Goal: Information Seeking & Learning: Learn about a topic

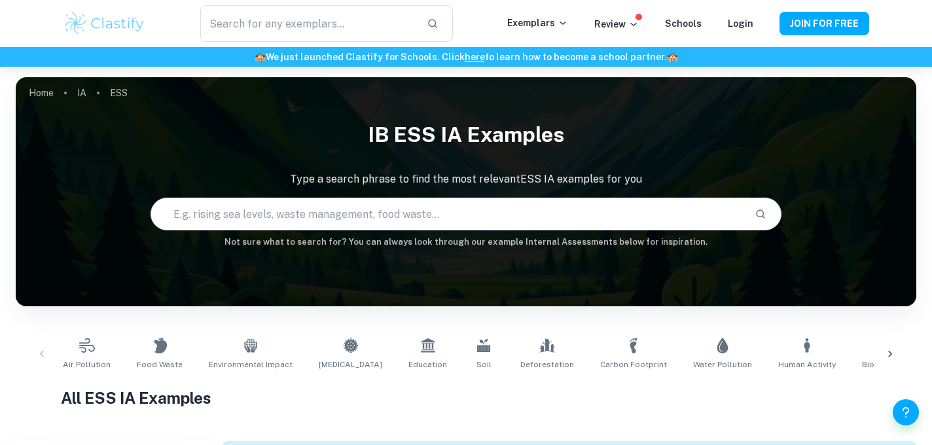
scroll to position [4518, 0]
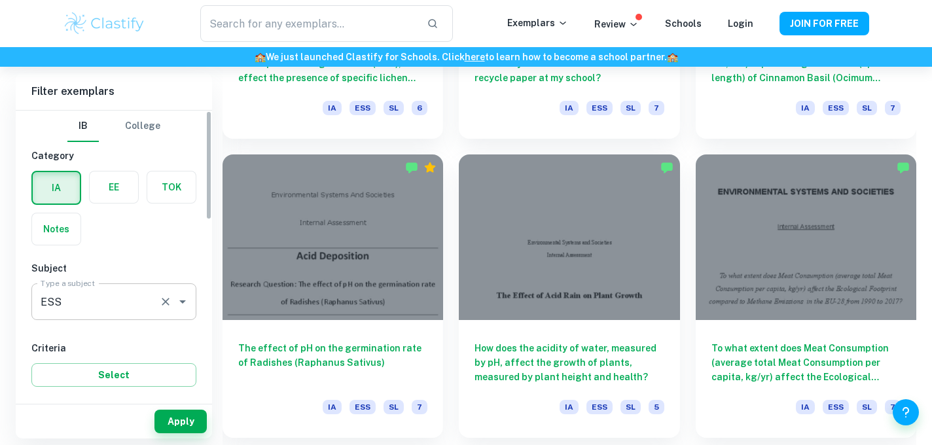
click at [57, 310] on input "ESS" at bounding box center [95, 301] width 117 height 25
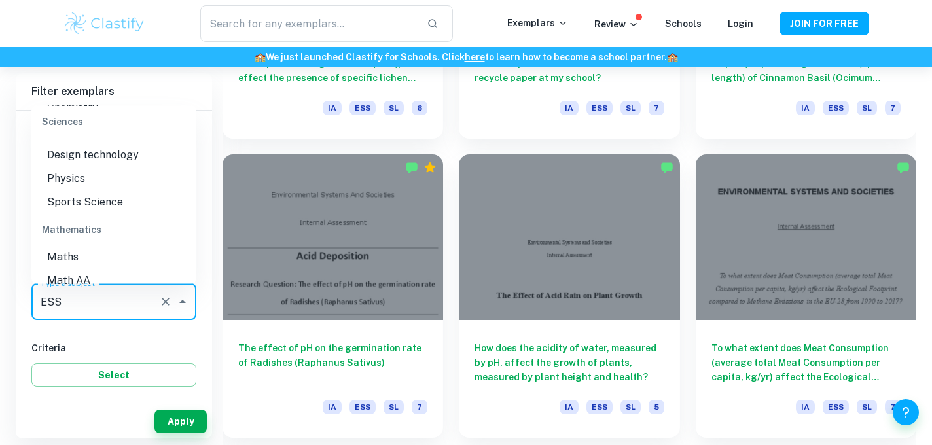
scroll to position [1738, 0]
click at [111, 243] on li "Math AI" at bounding box center [113, 255] width 165 height 24
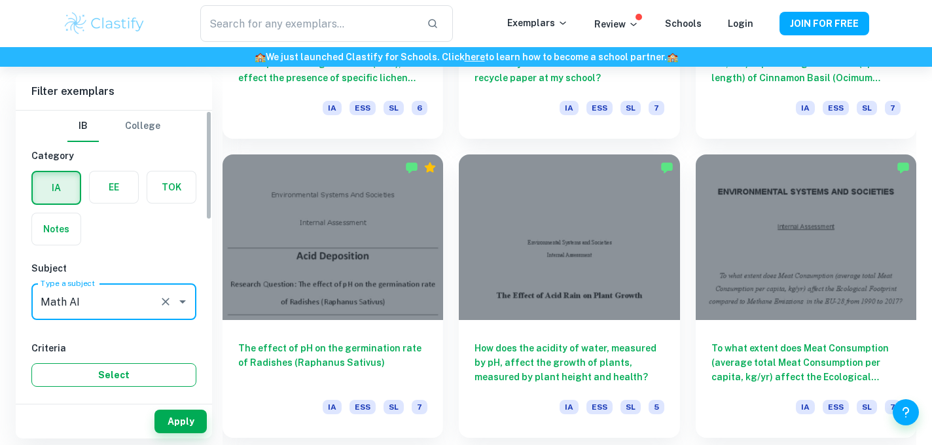
click at [136, 385] on button "Select" at bounding box center [113, 375] width 165 height 24
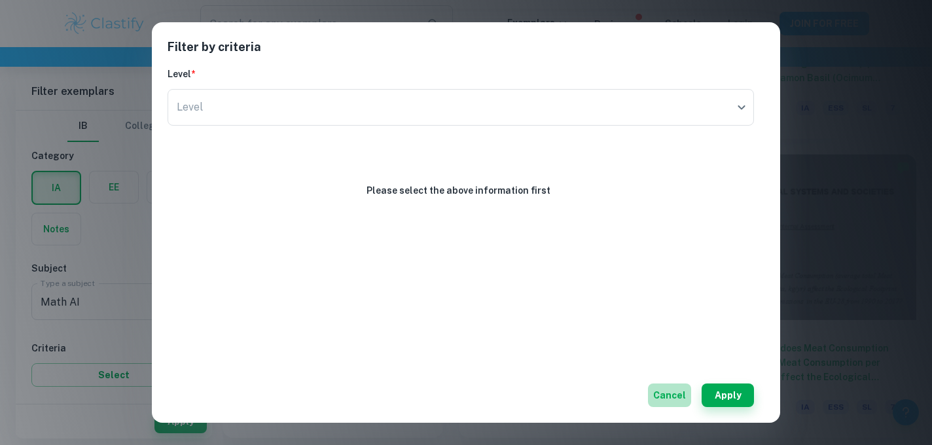
click at [664, 399] on button "Cancel" at bounding box center [669, 396] width 43 height 24
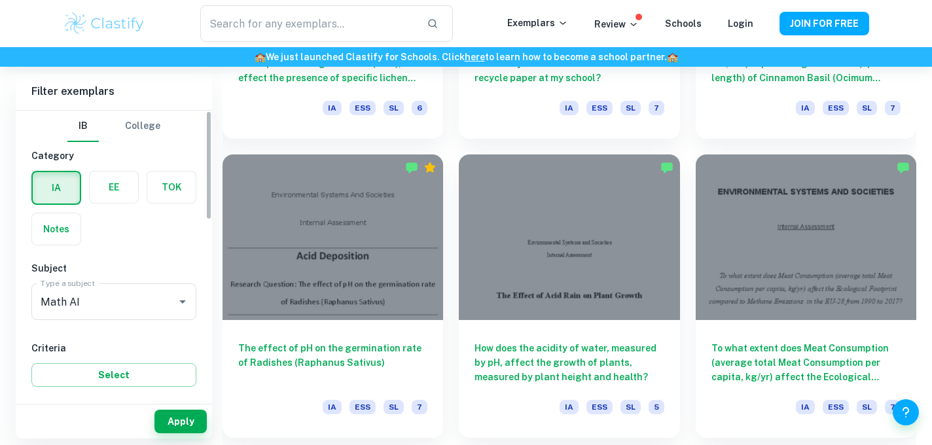
click at [182, 409] on div "Apply" at bounding box center [114, 422] width 196 height 34
click at [179, 418] on button "Apply" at bounding box center [180, 422] width 52 height 24
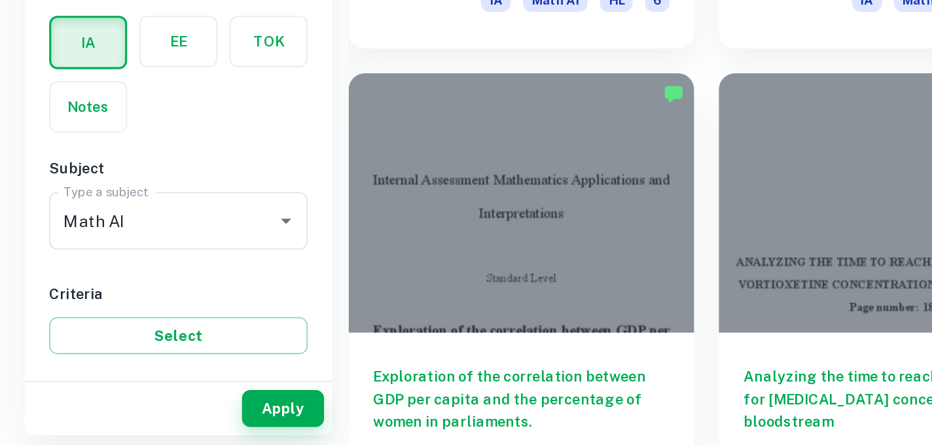
scroll to position [681, 0]
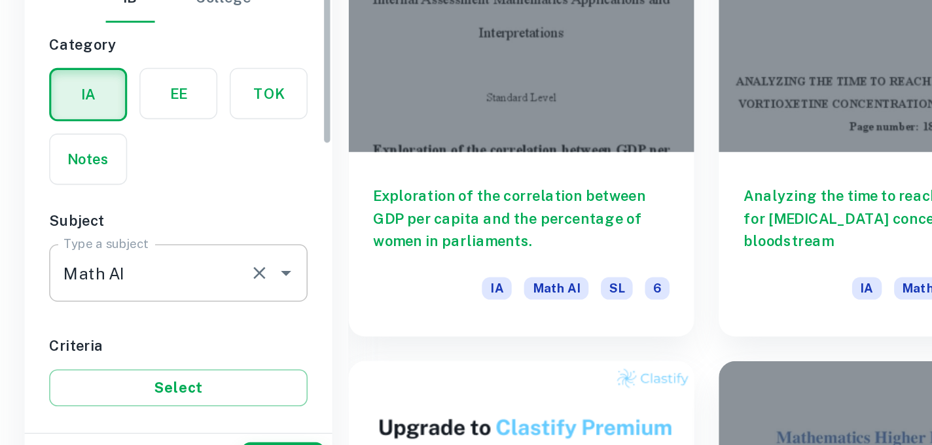
click at [135, 317] on div "ESS Type a subject" at bounding box center [113, 301] width 165 height 37
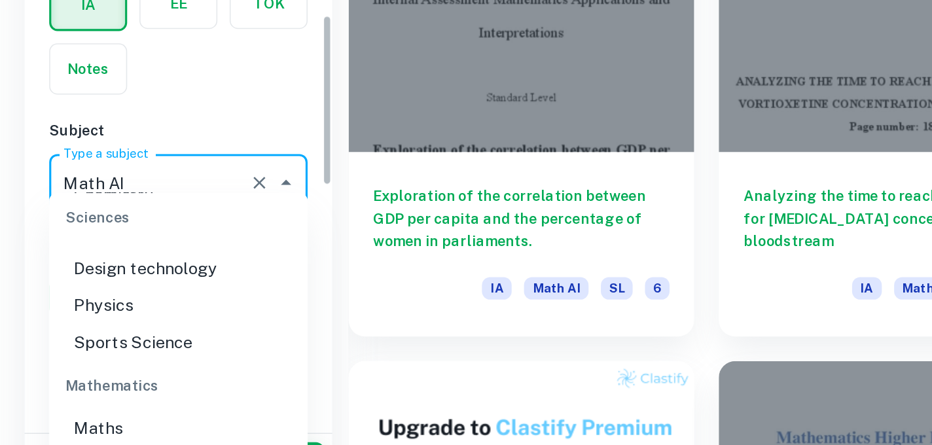
scroll to position [71, 0]
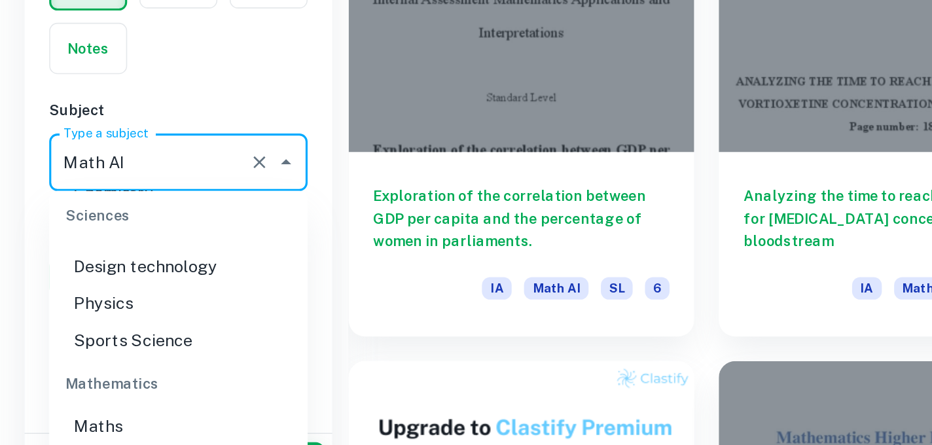
click at [70, 388] on li "Maths" at bounding box center [113, 400] width 165 height 24
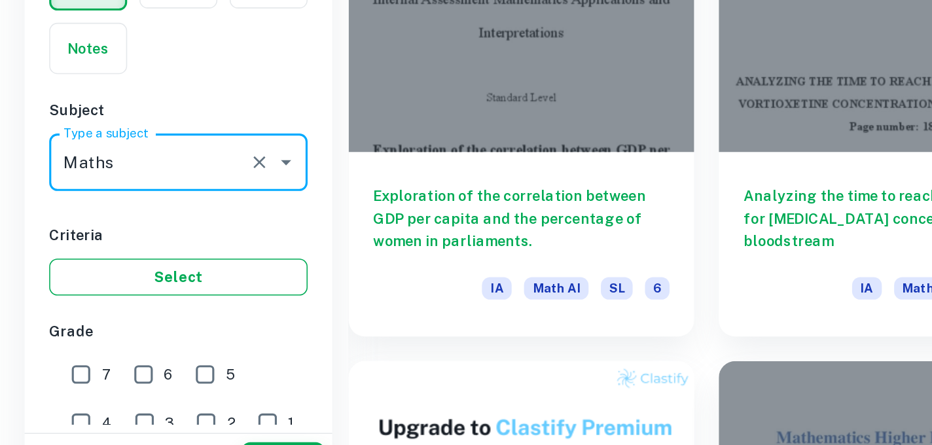
click at [132, 308] on button "Select" at bounding box center [113, 305] width 165 height 24
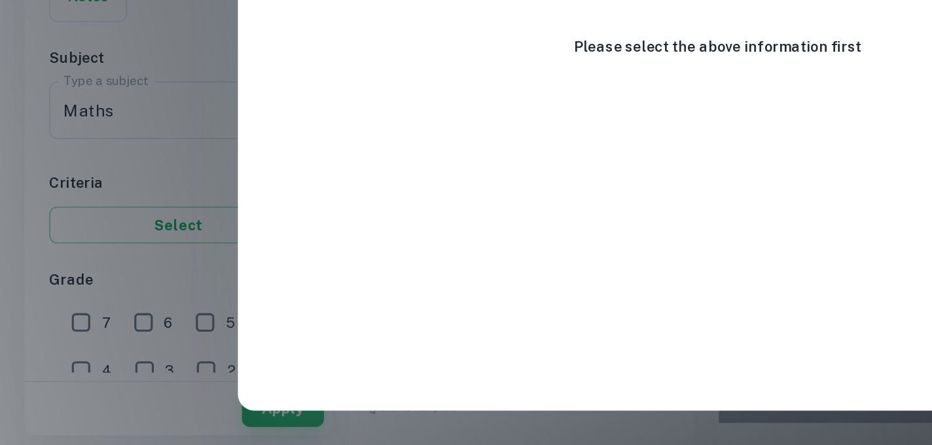
scroll to position [834, 0]
click at [46, 422] on div "Filter by criteria Level * Level ​ Level Please select the above information fi…" at bounding box center [466, 222] width 932 height 445
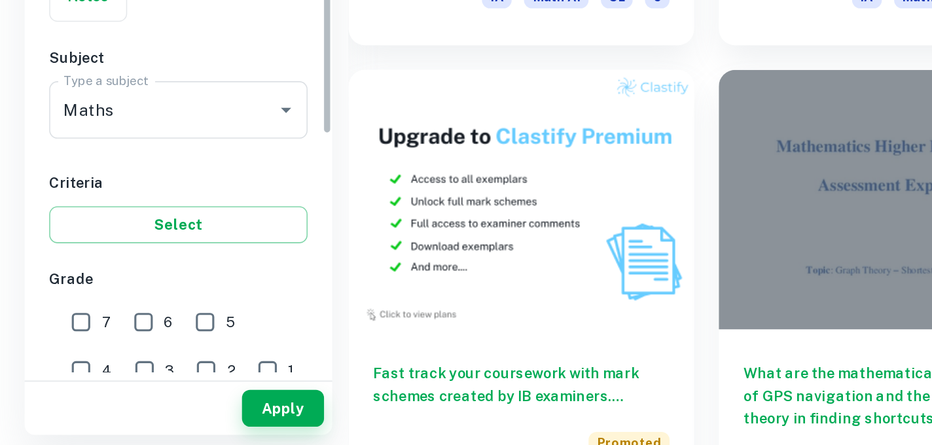
click at [93, 367] on input "6" at bounding box center [92, 366] width 26 height 26
checkbox input "true"
click at [132, 374] on input "5" at bounding box center [131, 366] width 26 height 26
checkbox input "true"
click at [50, 370] on input "7" at bounding box center [52, 366] width 26 height 26
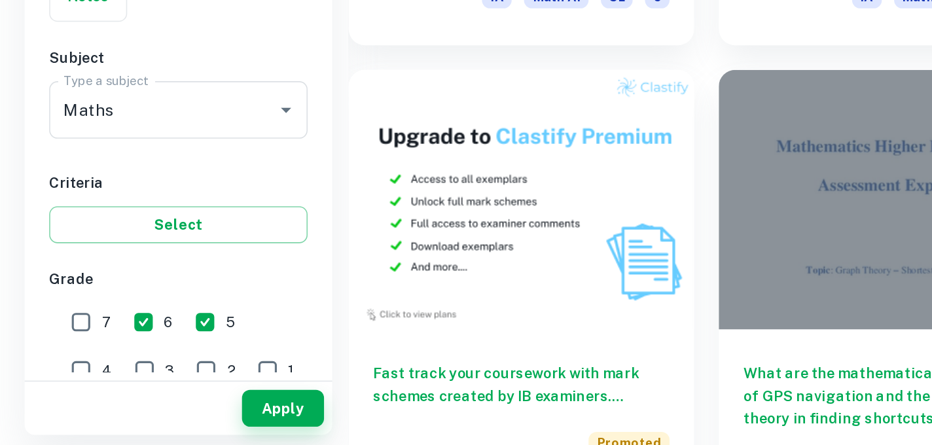
checkbox input "true"
click at [206, 422] on button "Apply" at bounding box center [180, 422] width 52 height 24
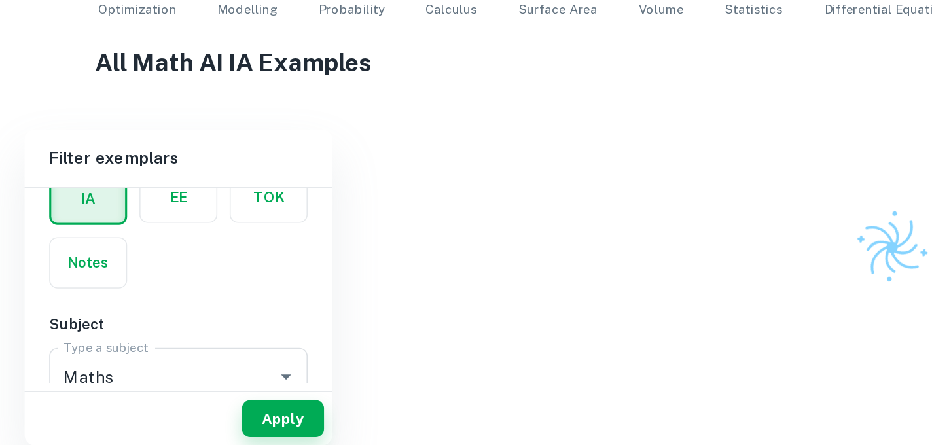
scroll to position [192, 0]
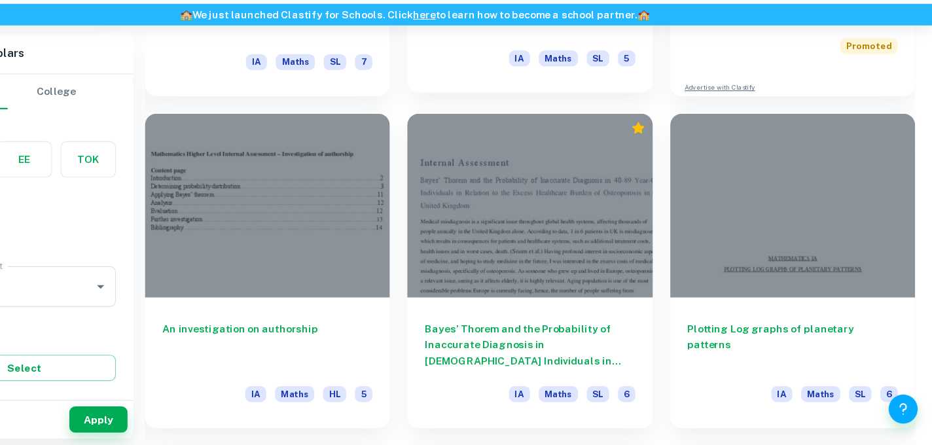
scroll to position [4213, 0]
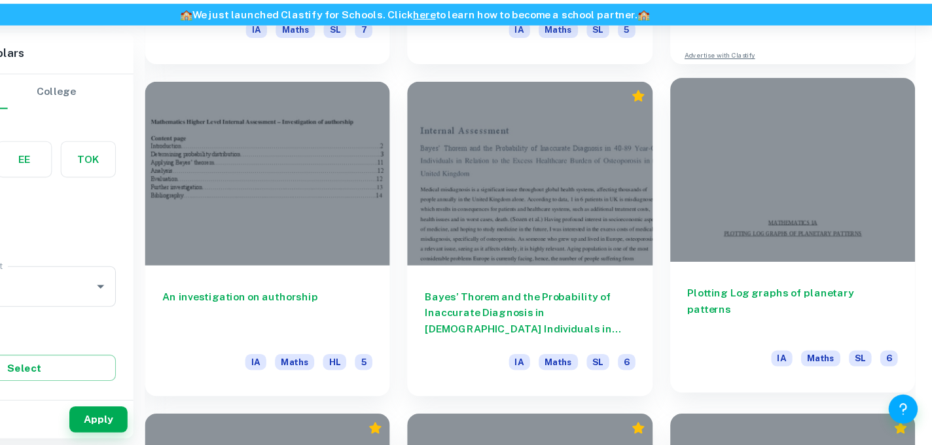
click at [759, 310] on h6 "Plotting Log graphs of planetary patterns" at bounding box center [806, 321] width 189 height 43
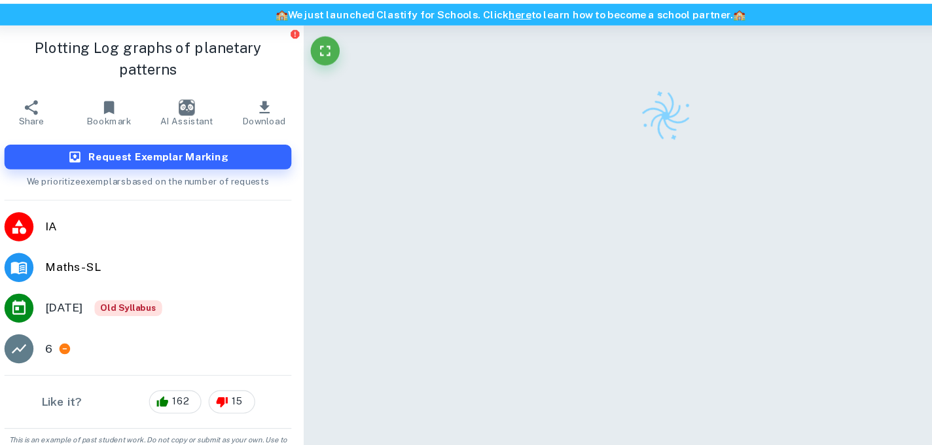
scroll to position [4, 0]
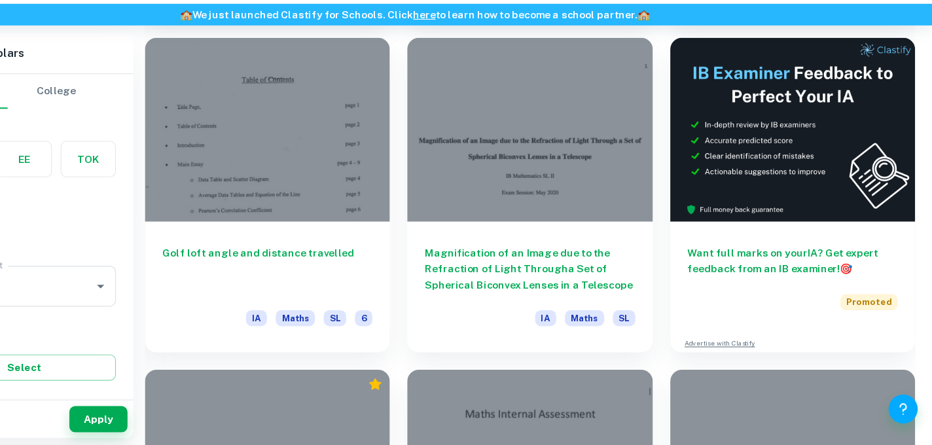
scroll to position [5153, 0]
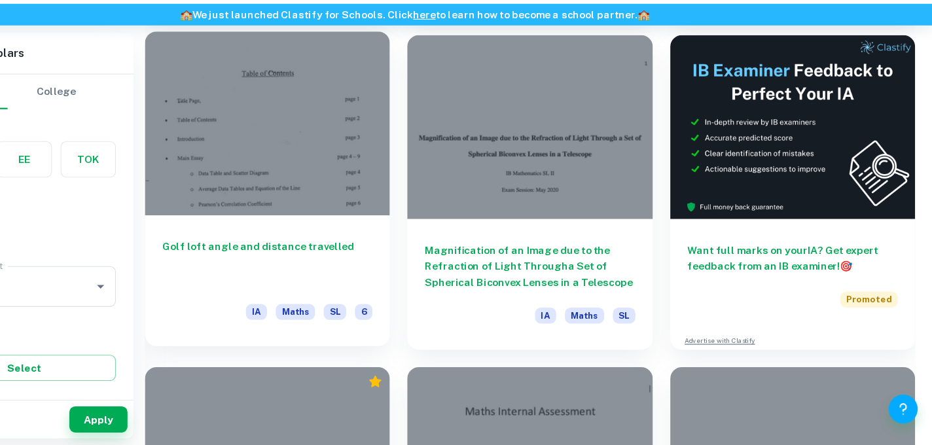
click at [276, 269] on h6 "Golf loft angle and distance travelled" at bounding box center [332, 280] width 189 height 43
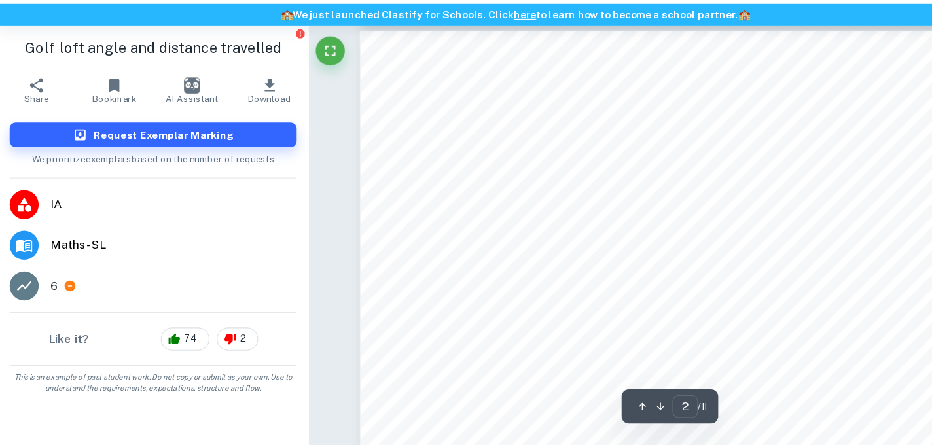
scroll to position [840, 0]
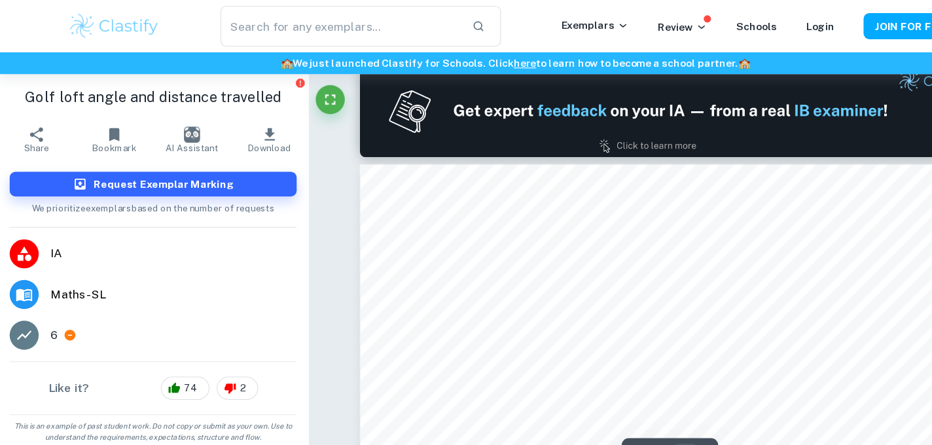
type input "1"
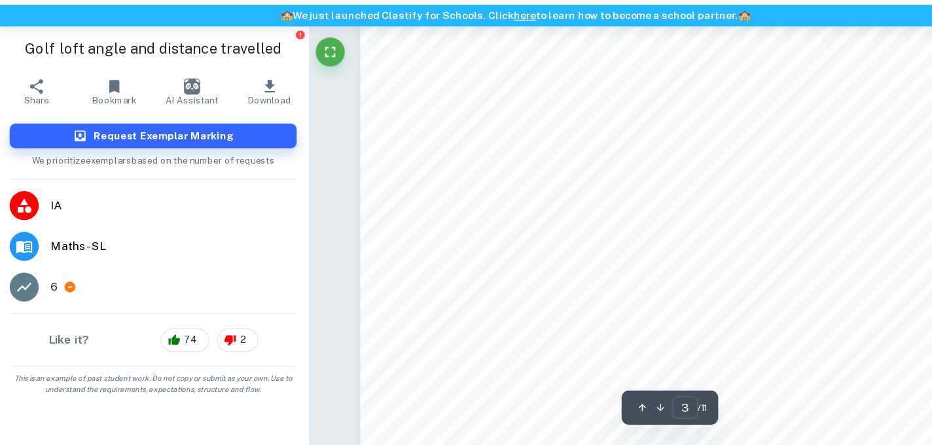
scroll to position [2069, 0]
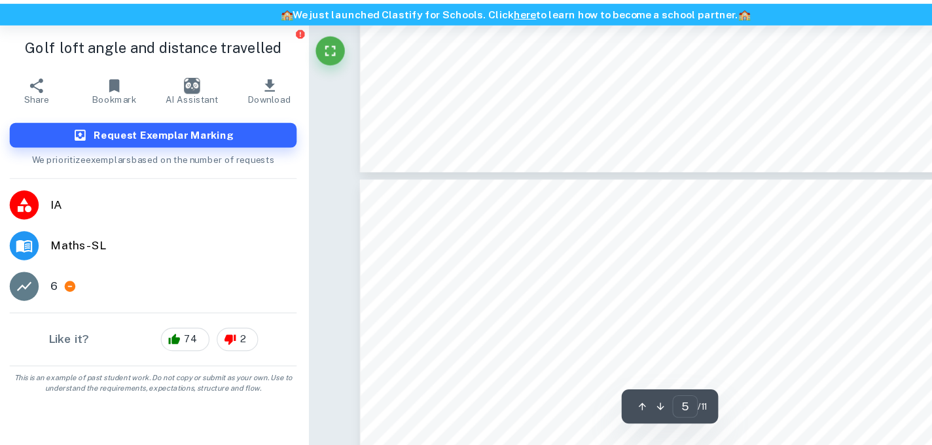
type input "6"
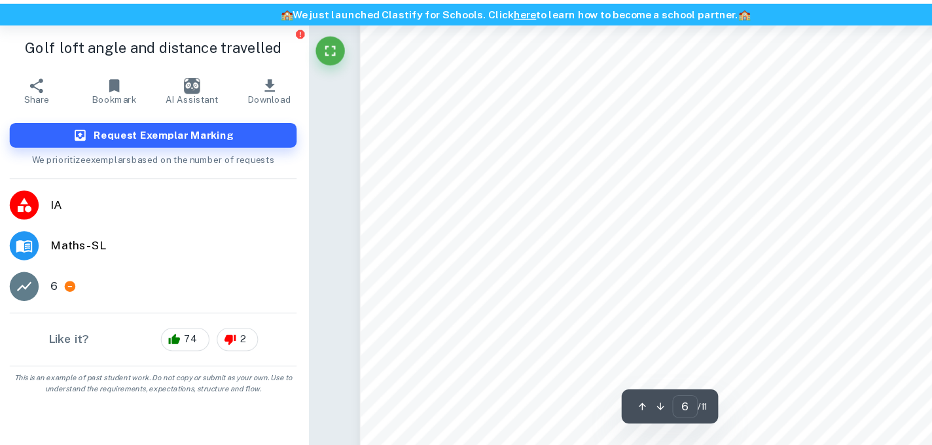
scroll to position [4382, 0]
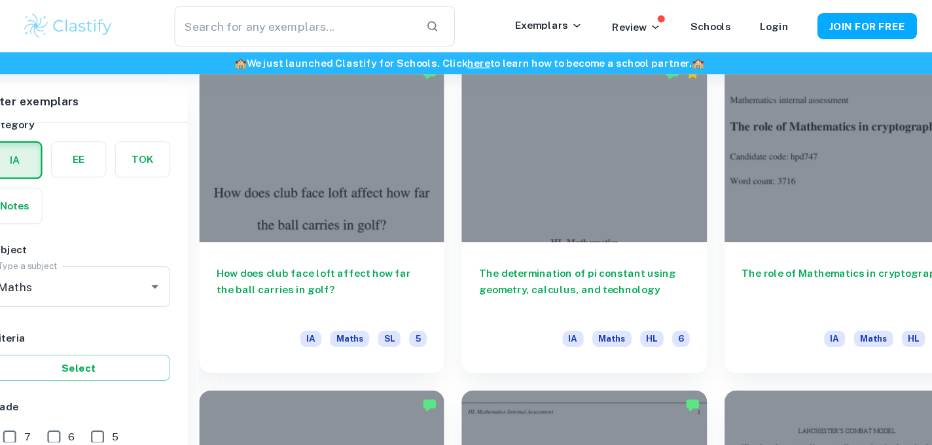
scroll to position [1284, 0]
